Goal: Information Seeking & Learning: Learn about a topic

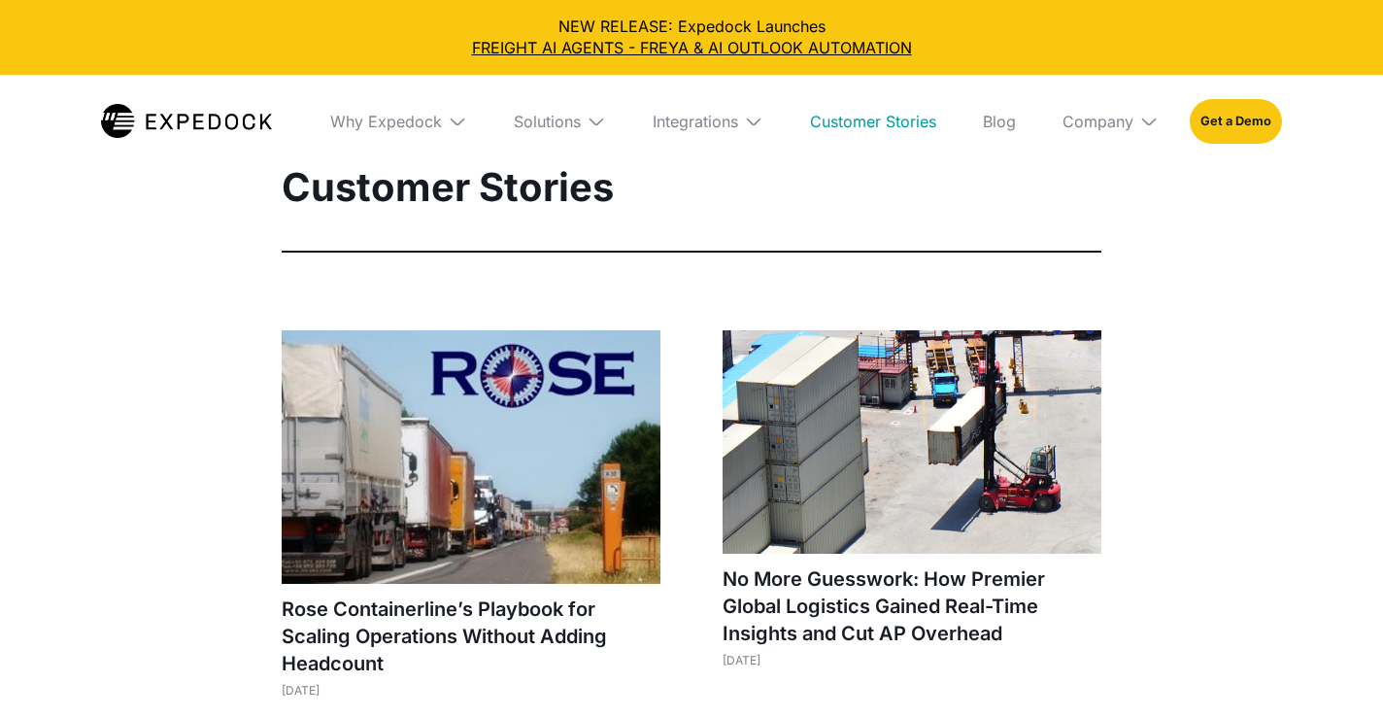
select select
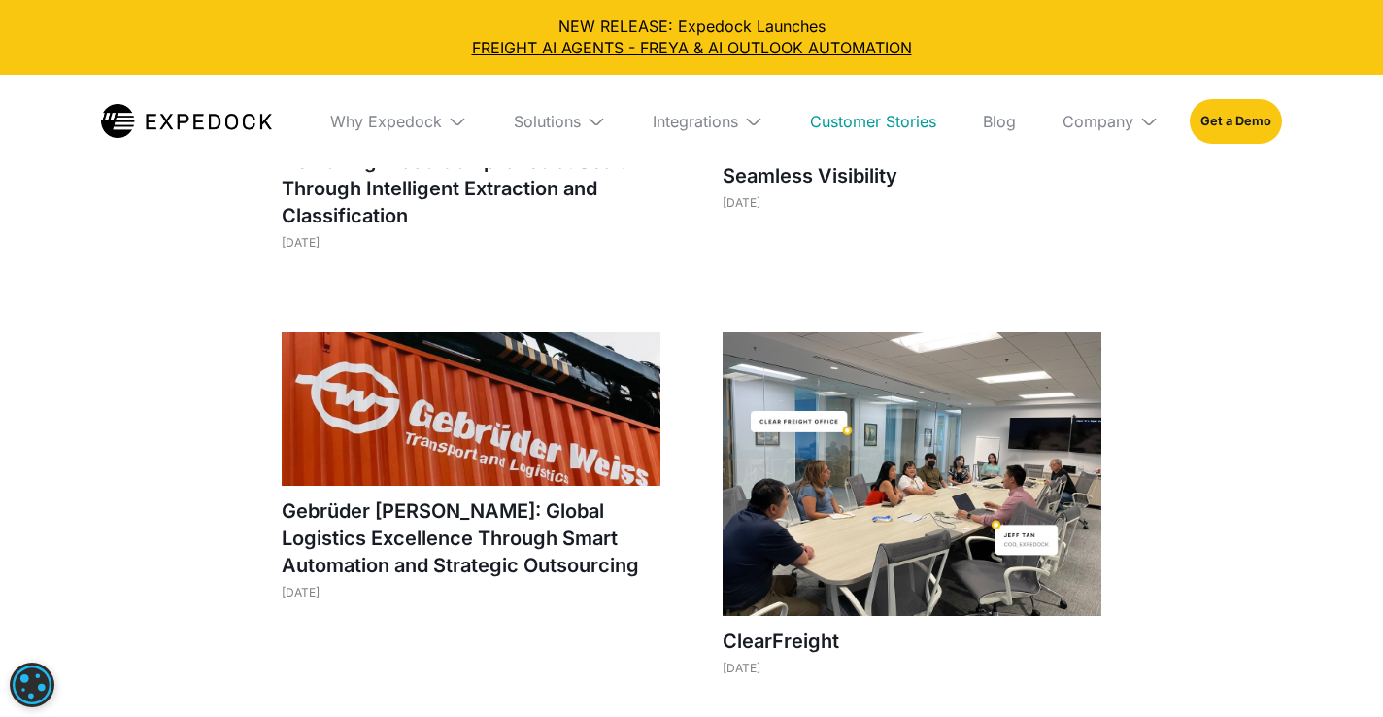
scroll to position [889, 0]
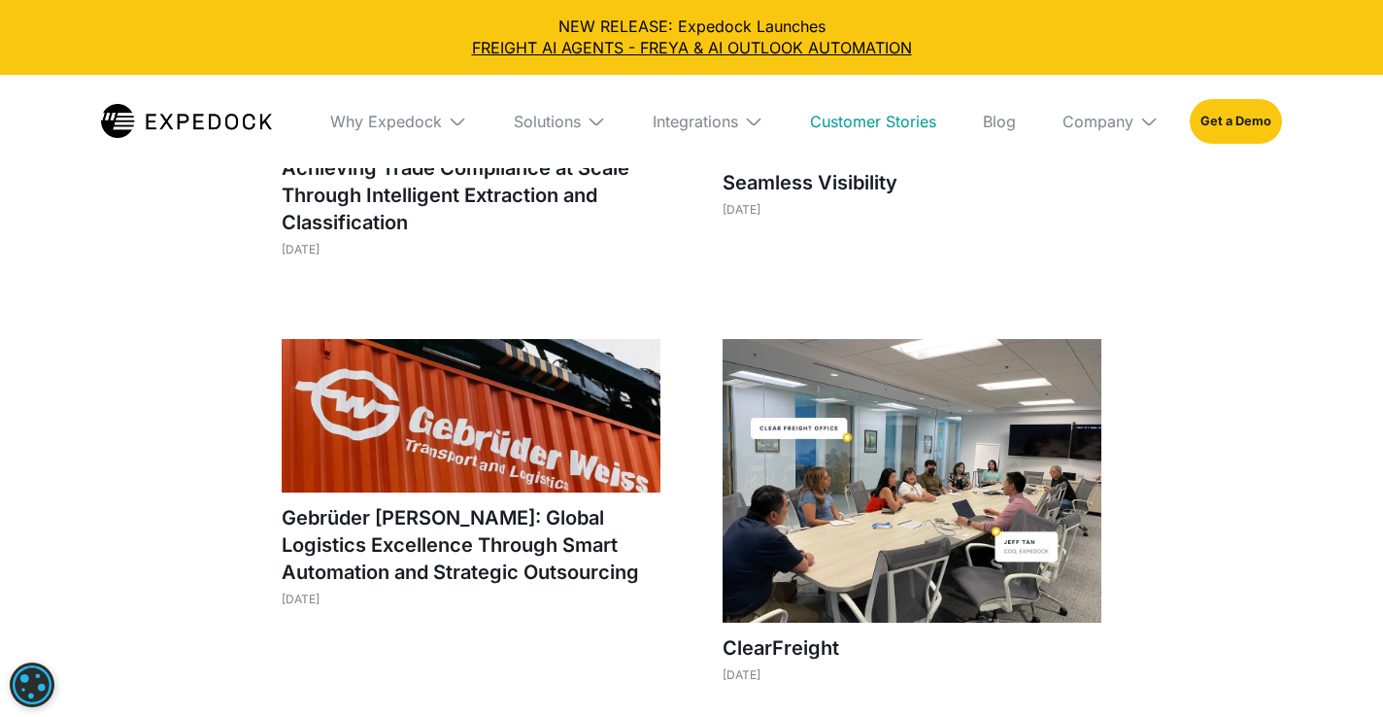
click at [814, 449] on img at bounding box center [912, 481] width 379 height 285
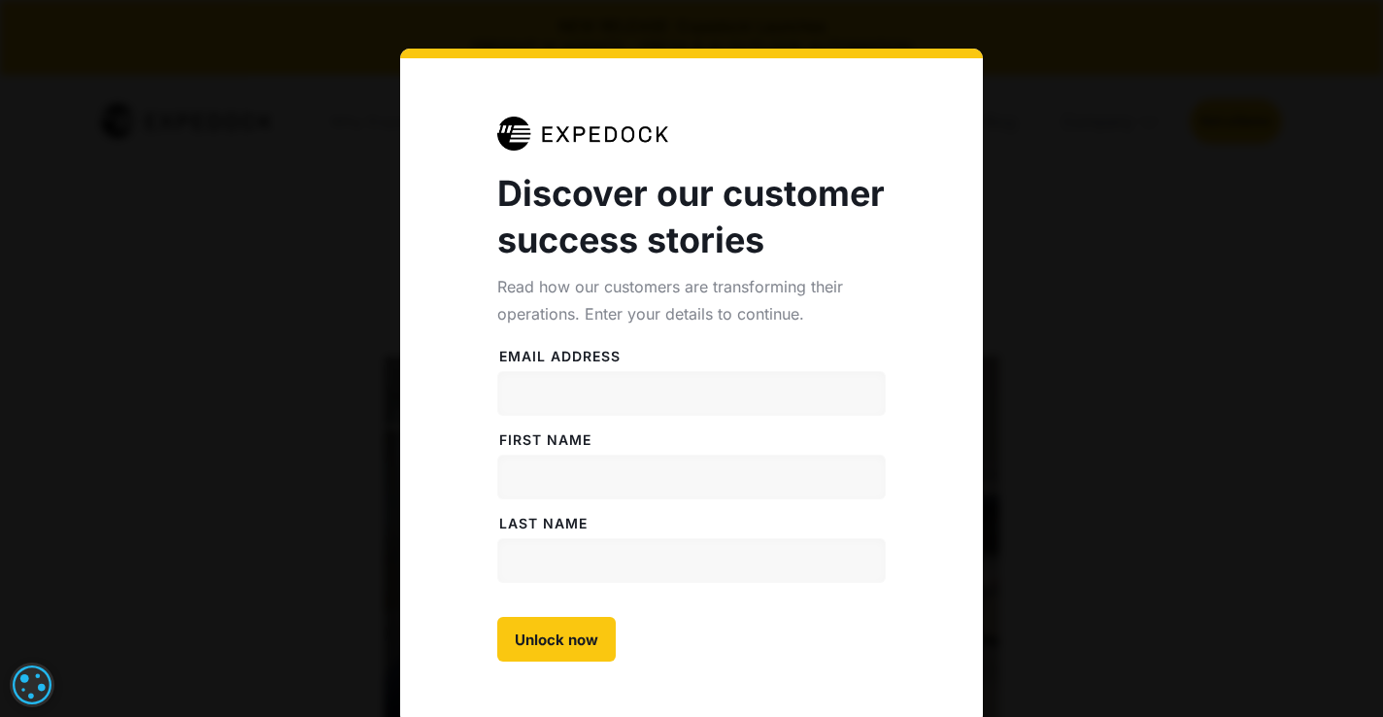
select select
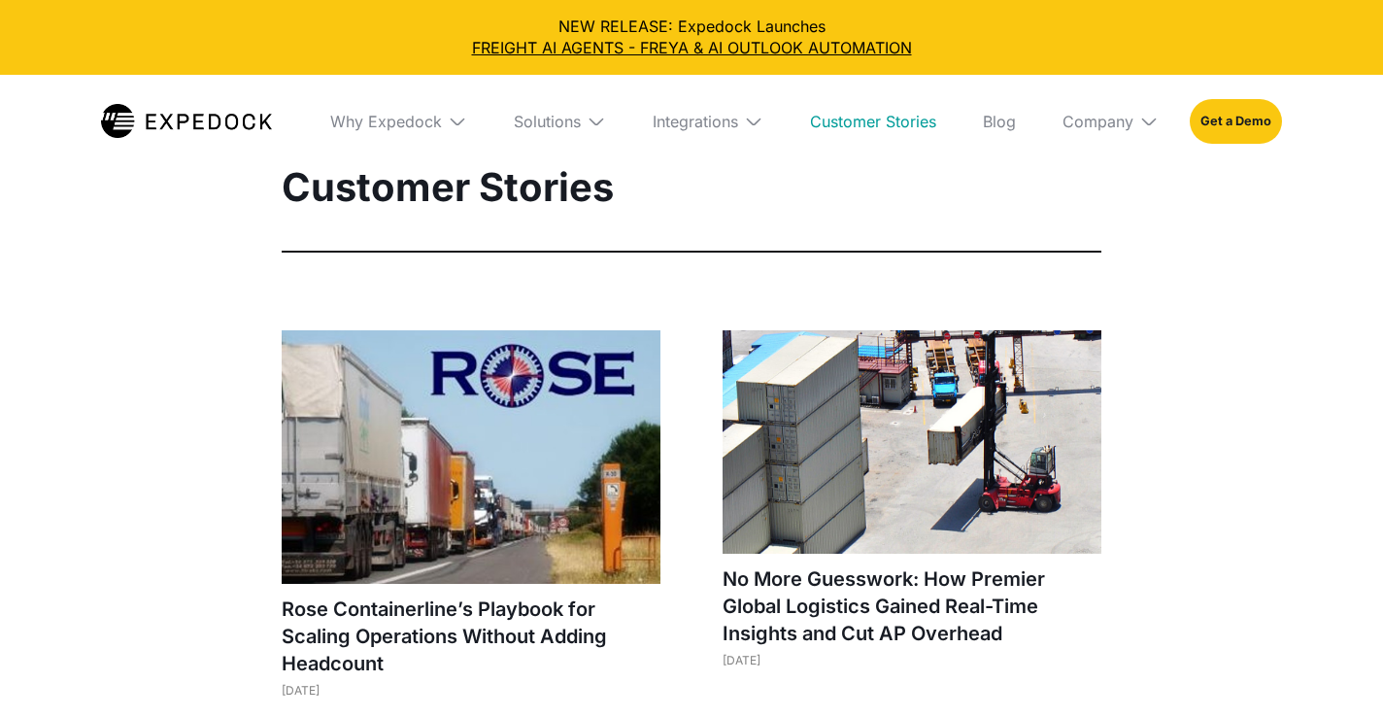
select select
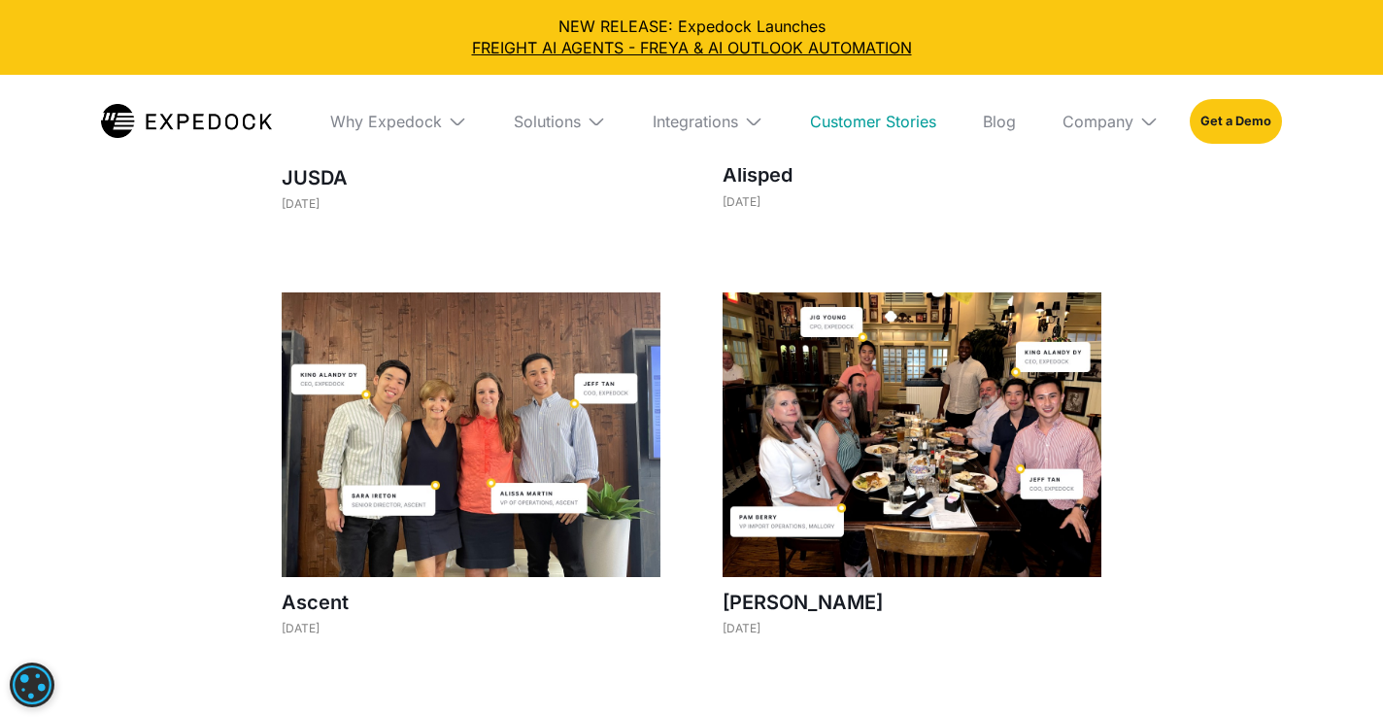
scroll to position [1867, 0]
